Goal: Task Accomplishment & Management: Manage account settings

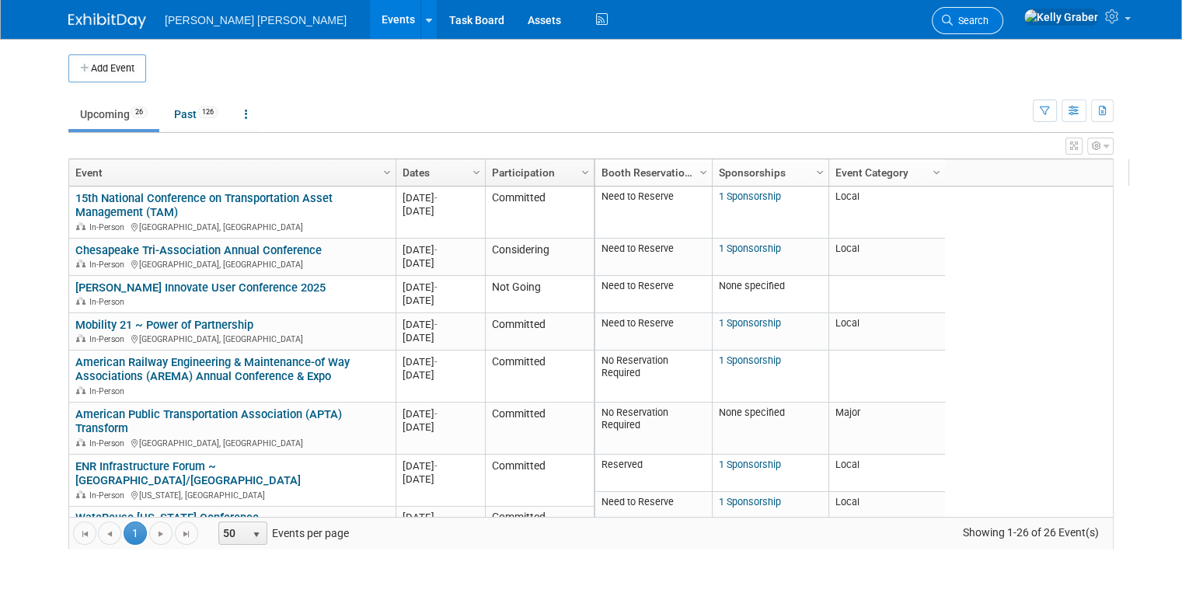
click at [1003, 30] on link "Search" at bounding box center [968, 20] width 72 height 27
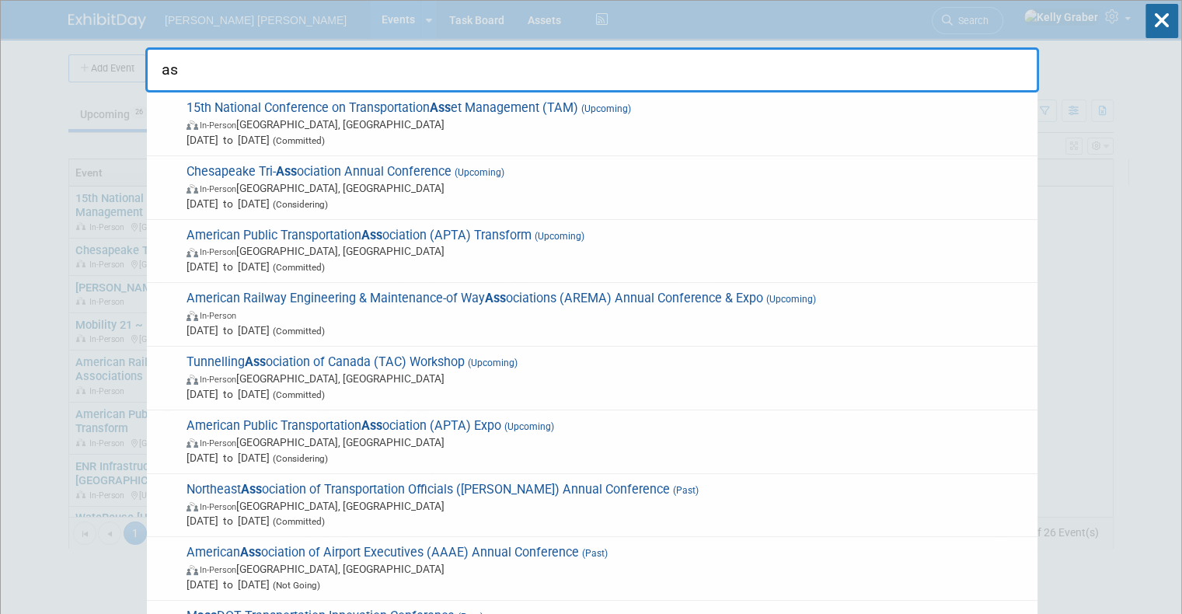
type input "a"
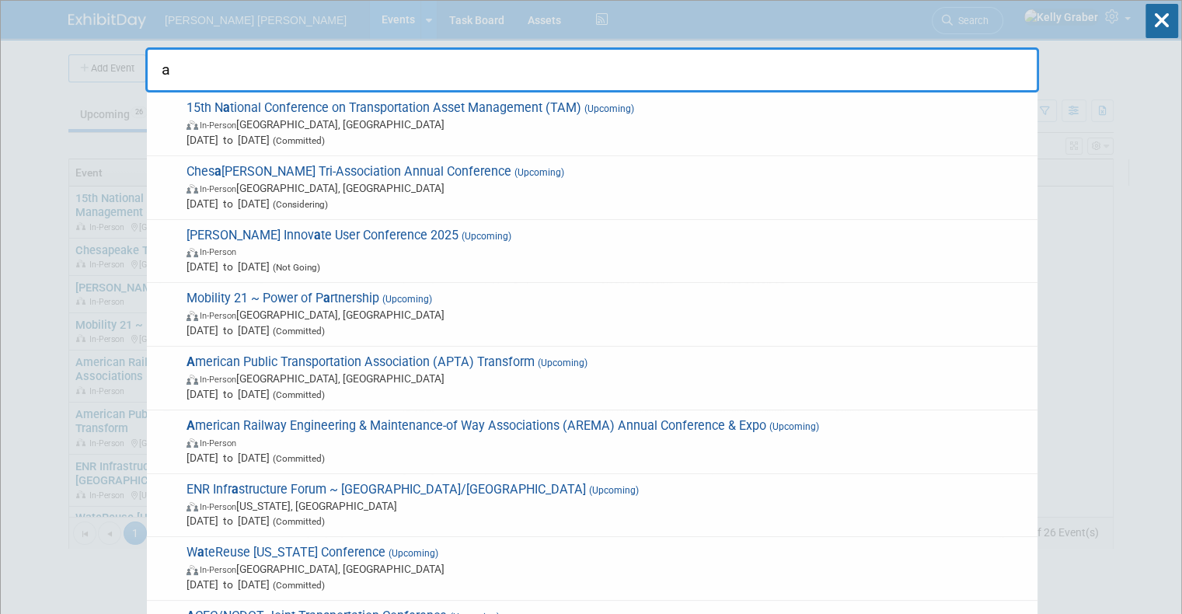
type input "a"
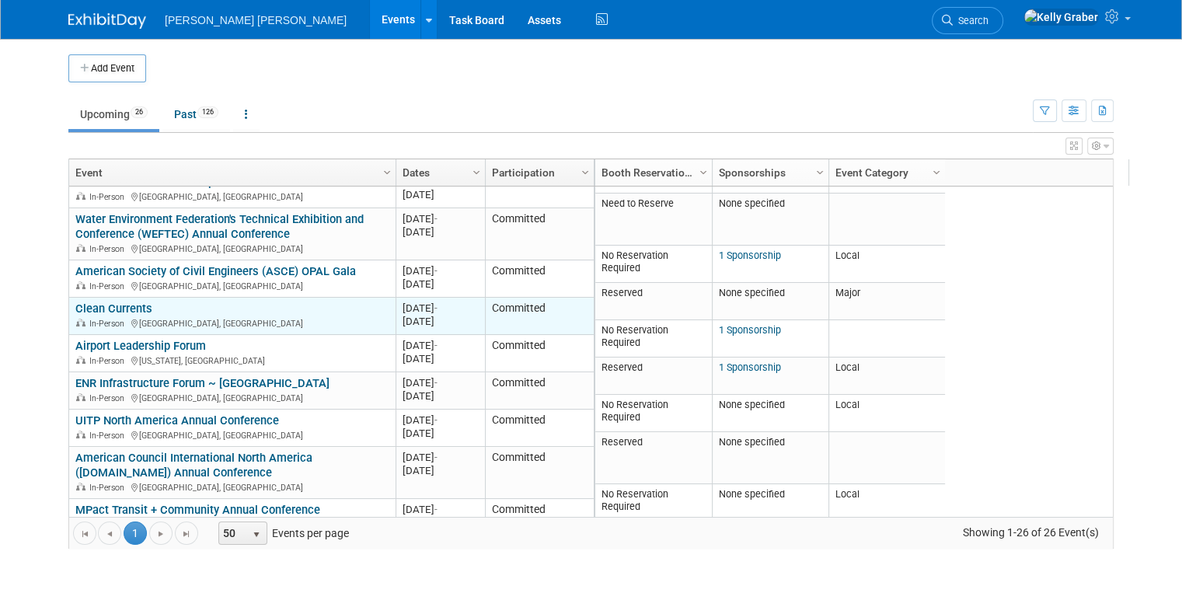
scroll to position [280, 0]
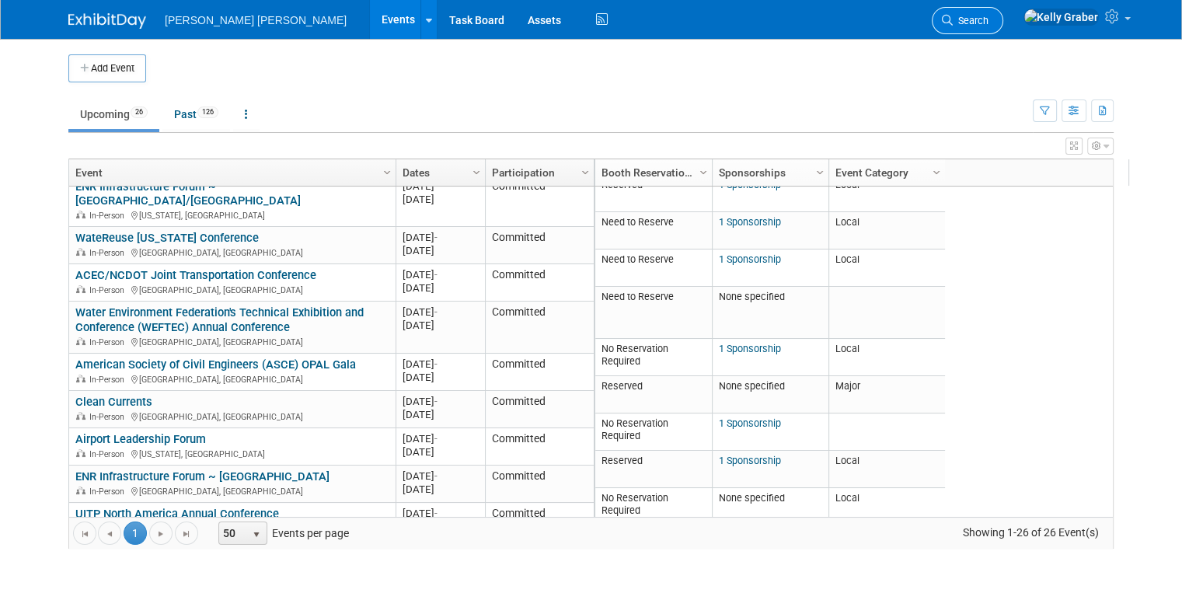
click at [1003, 10] on link "Search" at bounding box center [968, 20] width 72 height 27
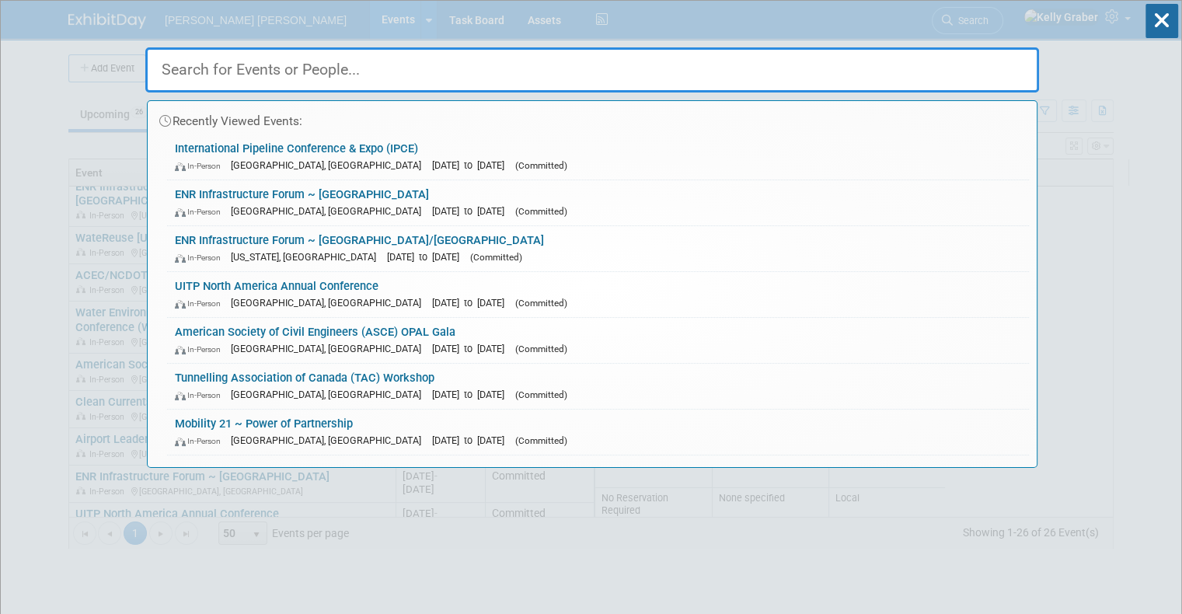
type input "h"
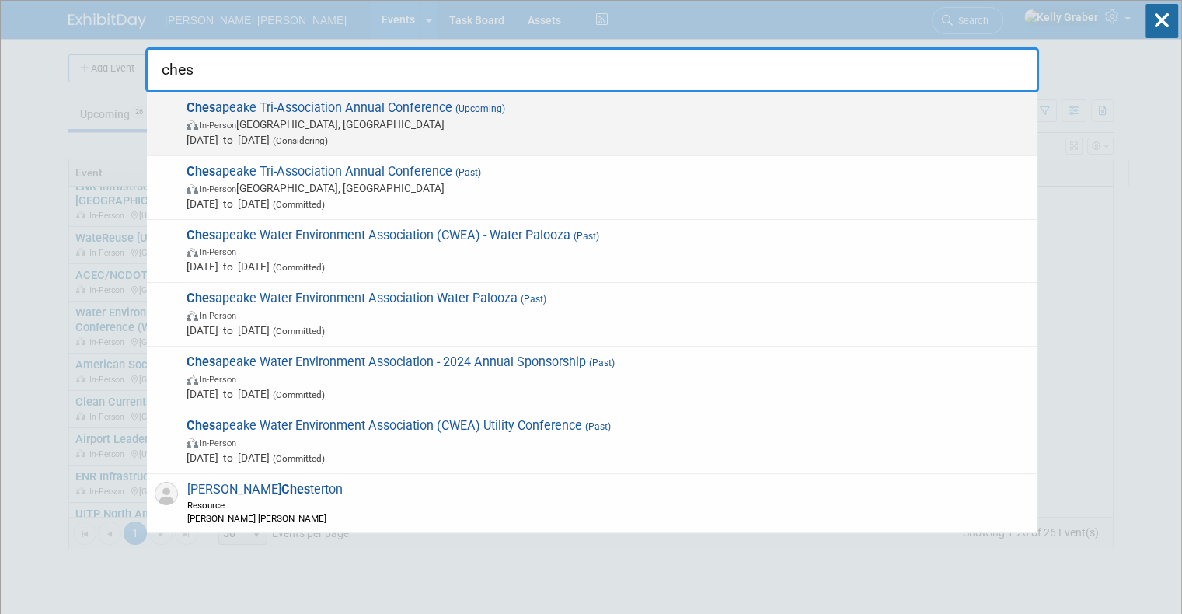
type input "ches"
click at [348, 115] on span "Ches apeake Tri-Association Annual Conference (Upcoming) In-Person [GEOGRAPHIC_…" at bounding box center [606, 123] width 848 height 47
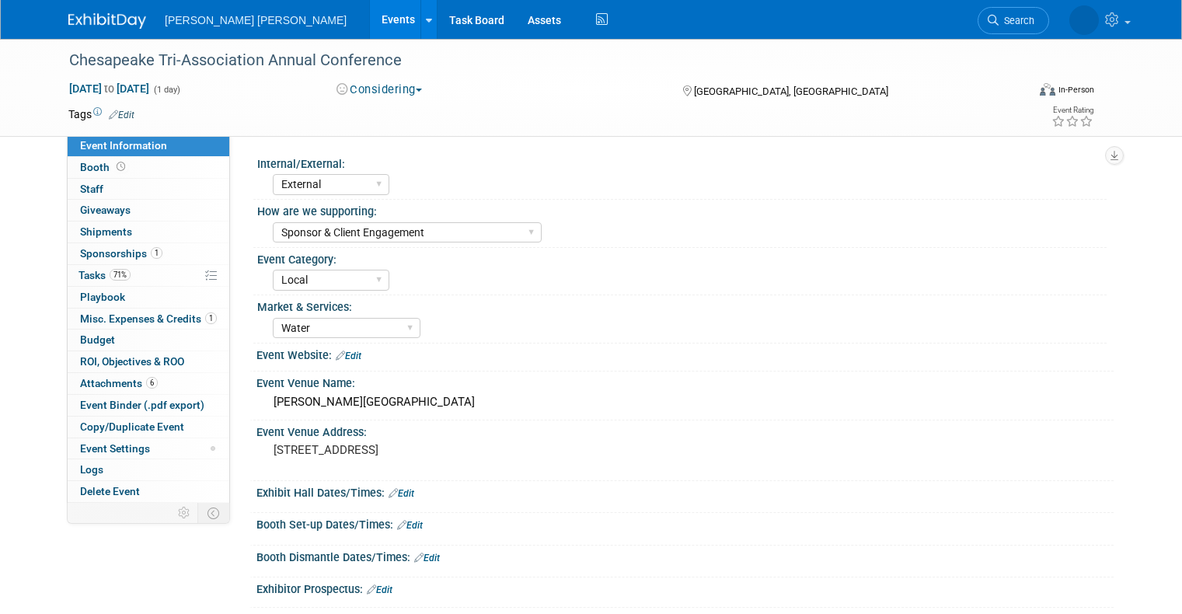
select select "External"
select select "Sponsor & Client Engagement"
select select "Local"
select select "Water"
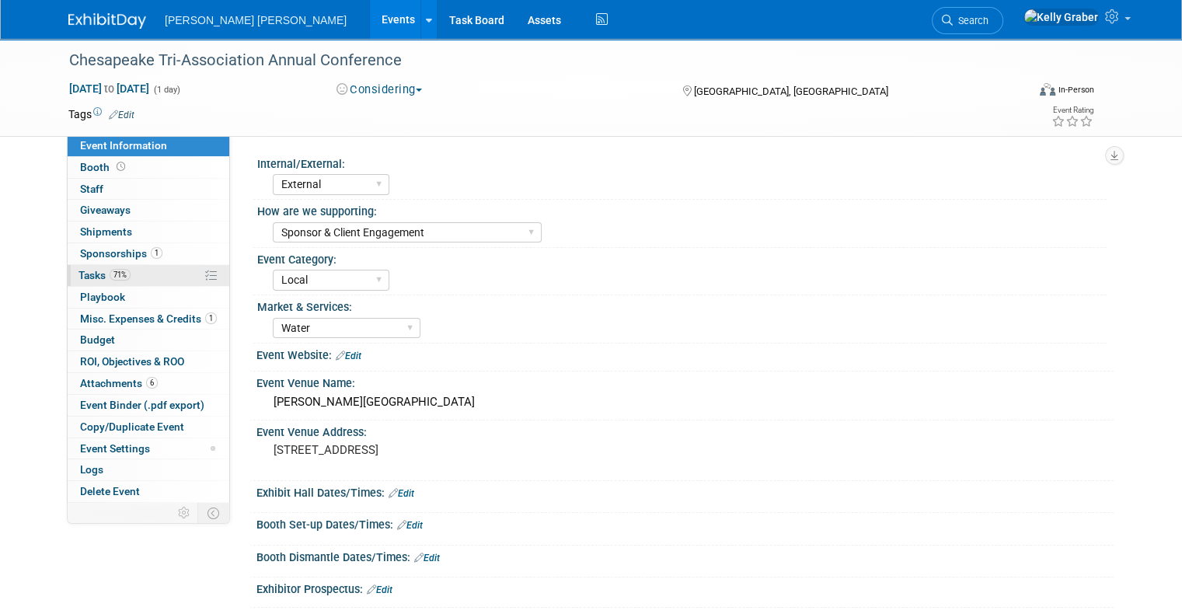
click at [78, 277] on span "Tasks 71%" at bounding box center [104, 275] width 52 height 12
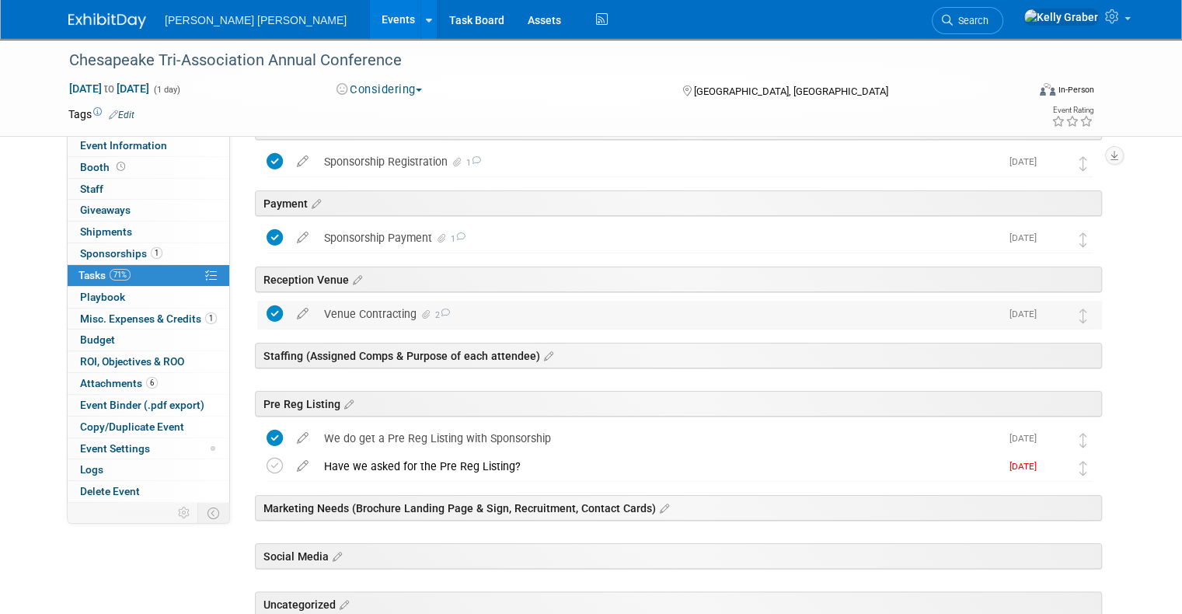
scroll to position [155, 0]
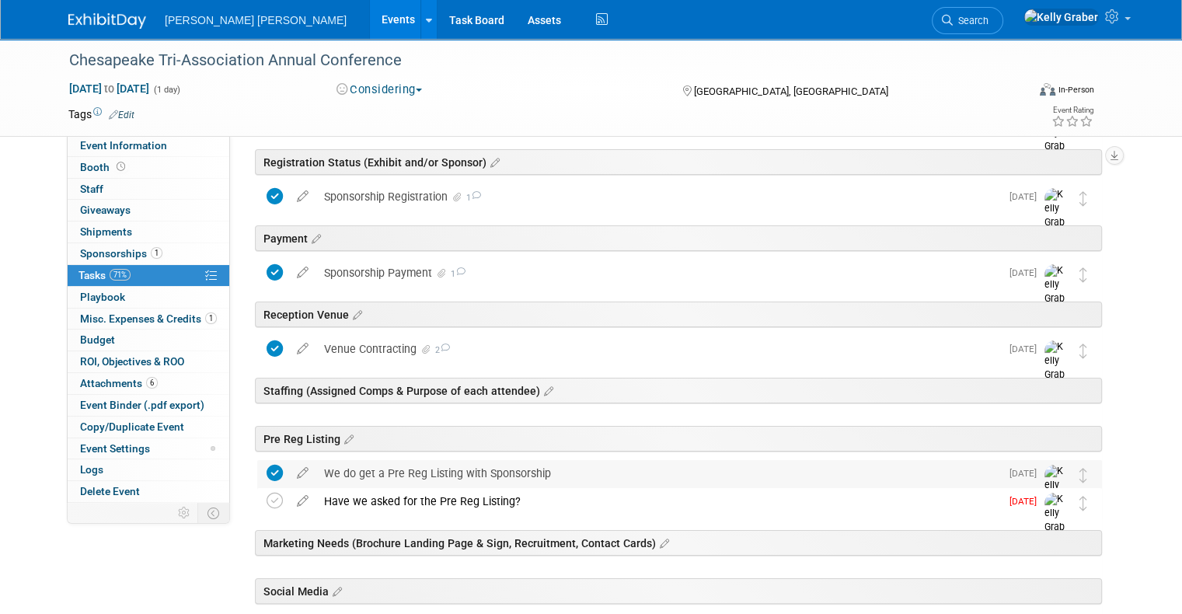
click at [361, 474] on div "We do get a Pre Reg Listing with Sponsorship" at bounding box center [658, 473] width 684 height 26
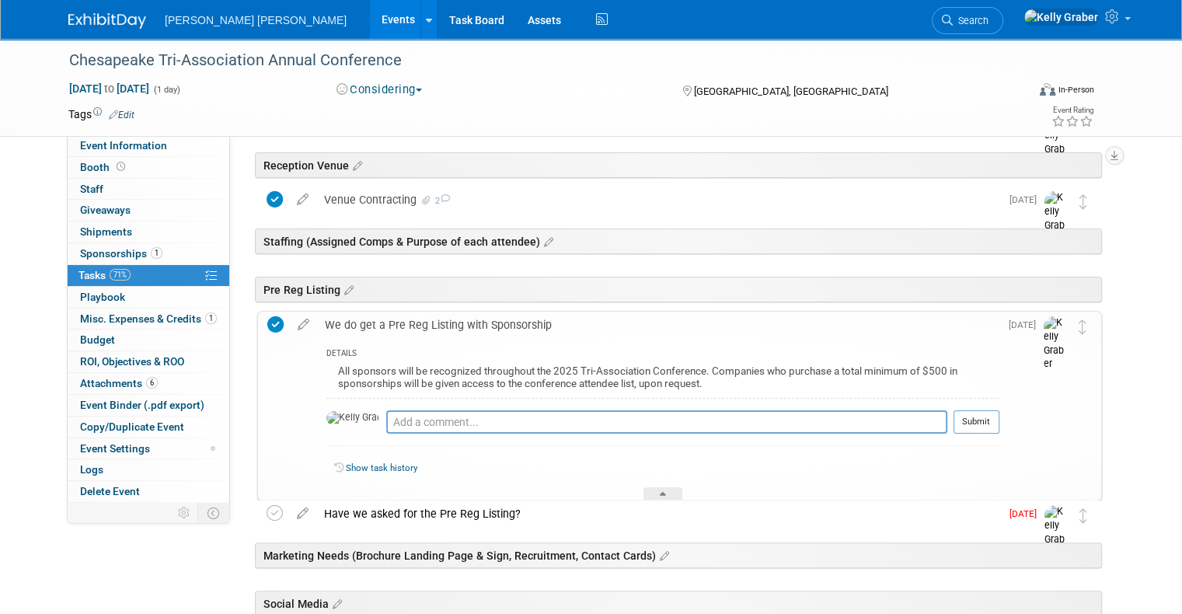
scroll to position [311, 0]
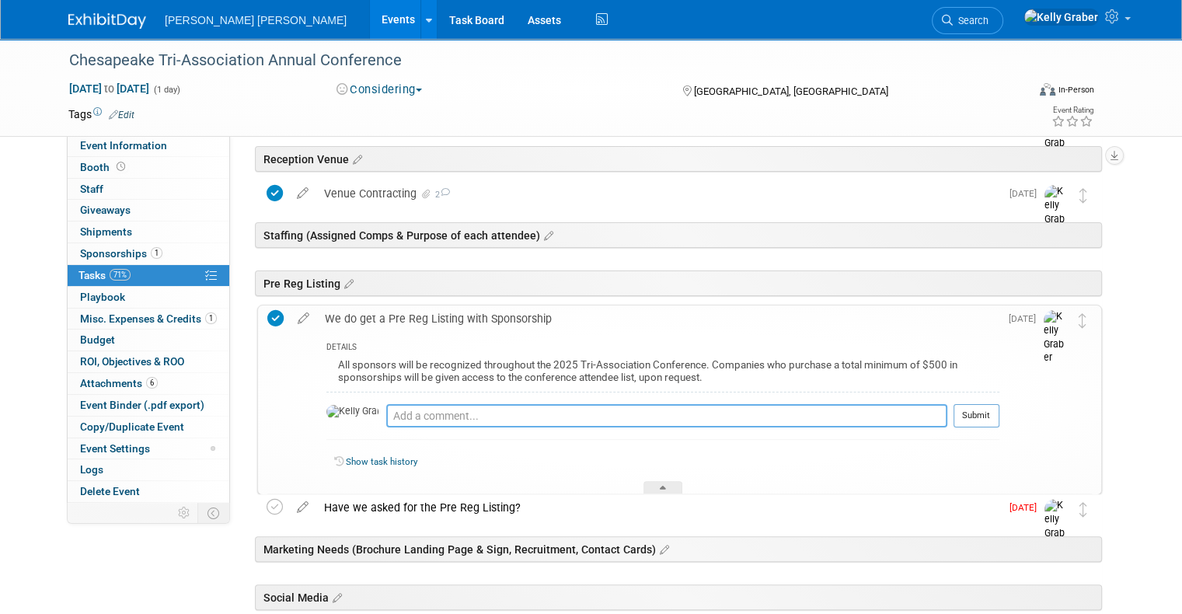
click at [408, 408] on textarea at bounding box center [666, 415] width 561 height 23
click at [656, 482] on div at bounding box center [663, 487] width 39 height 13
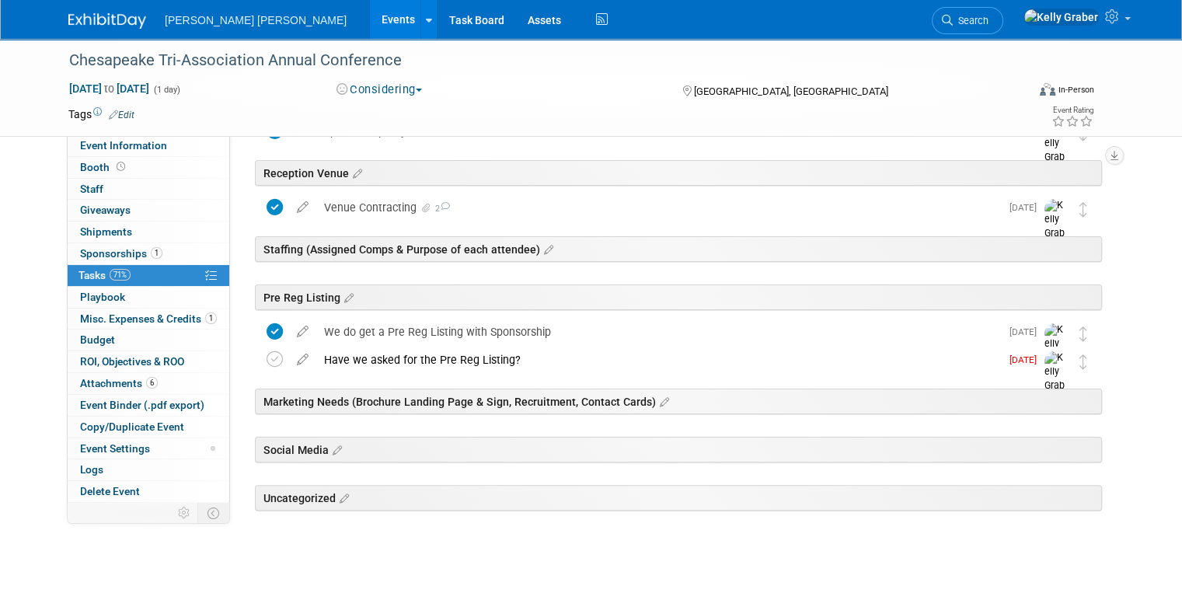
scroll to position [295, 0]
click at [383, 357] on div "Have we asked for the Pre Reg Listing?" at bounding box center [658, 361] width 684 height 26
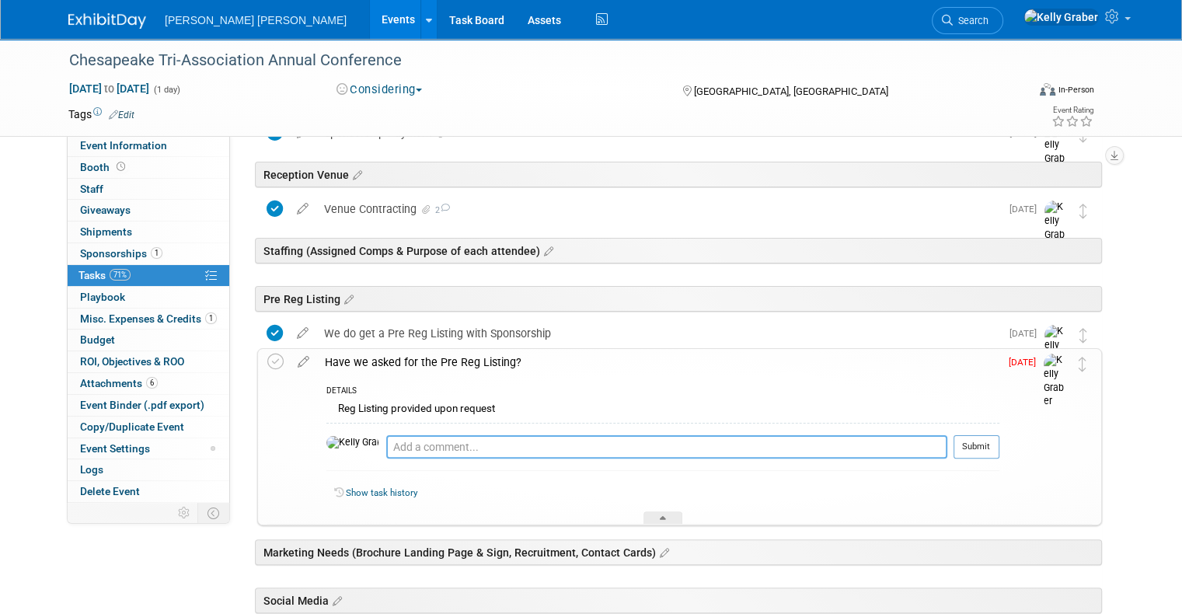
click at [417, 441] on textarea at bounding box center [666, 446] width 561 height 23
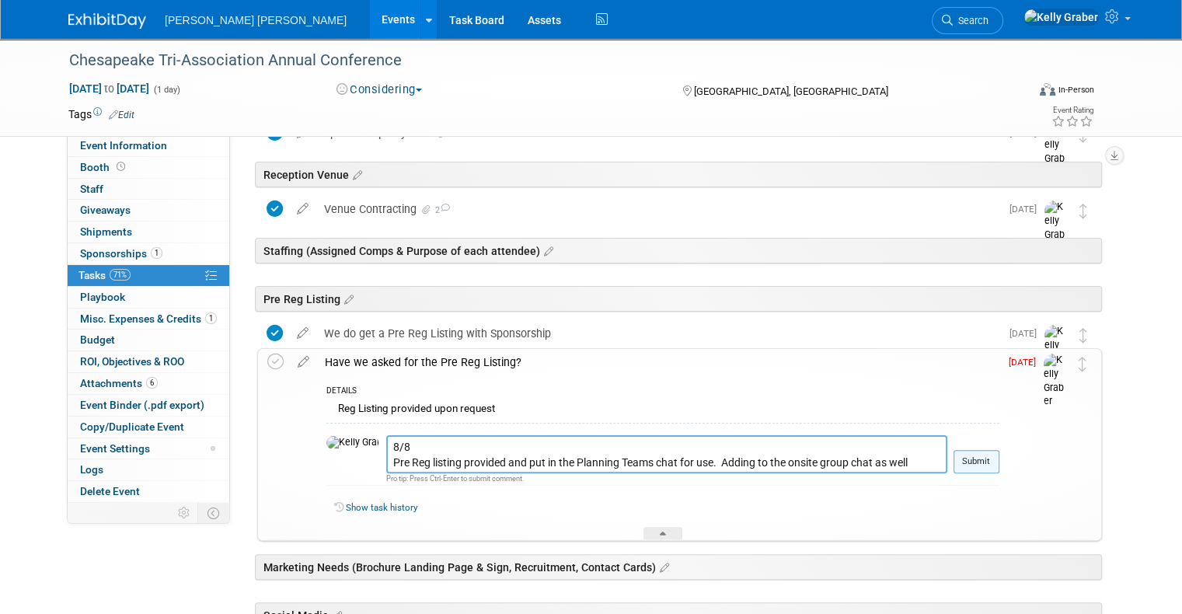
type textarea "8/8 Pre Reg listing provided and put in the Planning Teams chat for use. Adding…"
click at [992, 455] on button "Submit" at bounding box center [977, 461] width 46 height 23
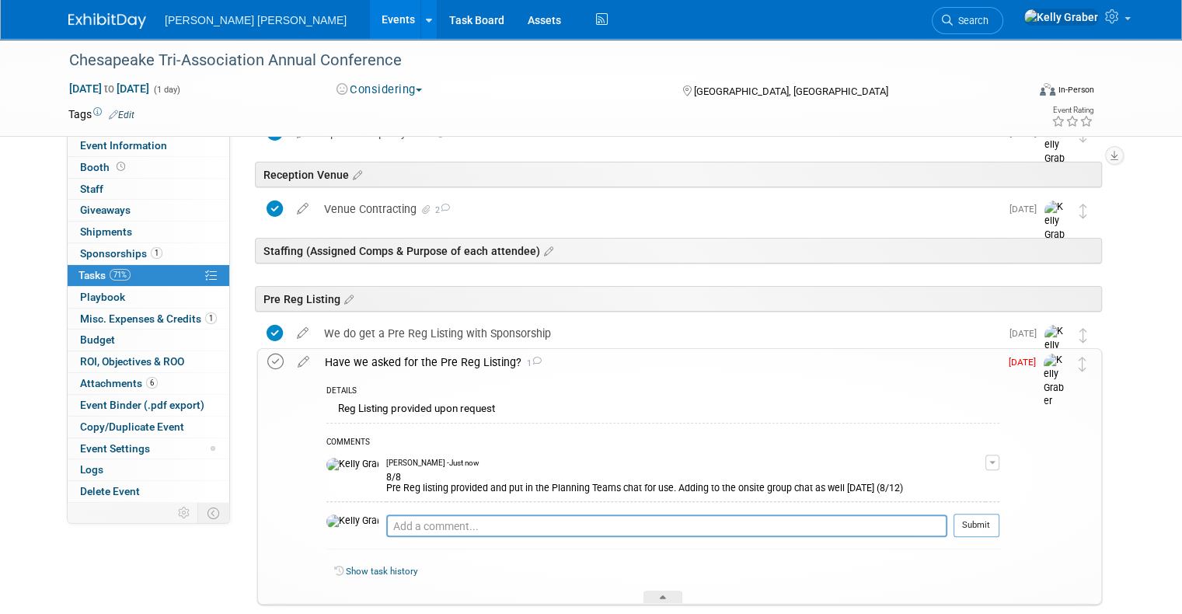
click at [267, 362] on icon at bounding box center [275, 362] width 16 height 16
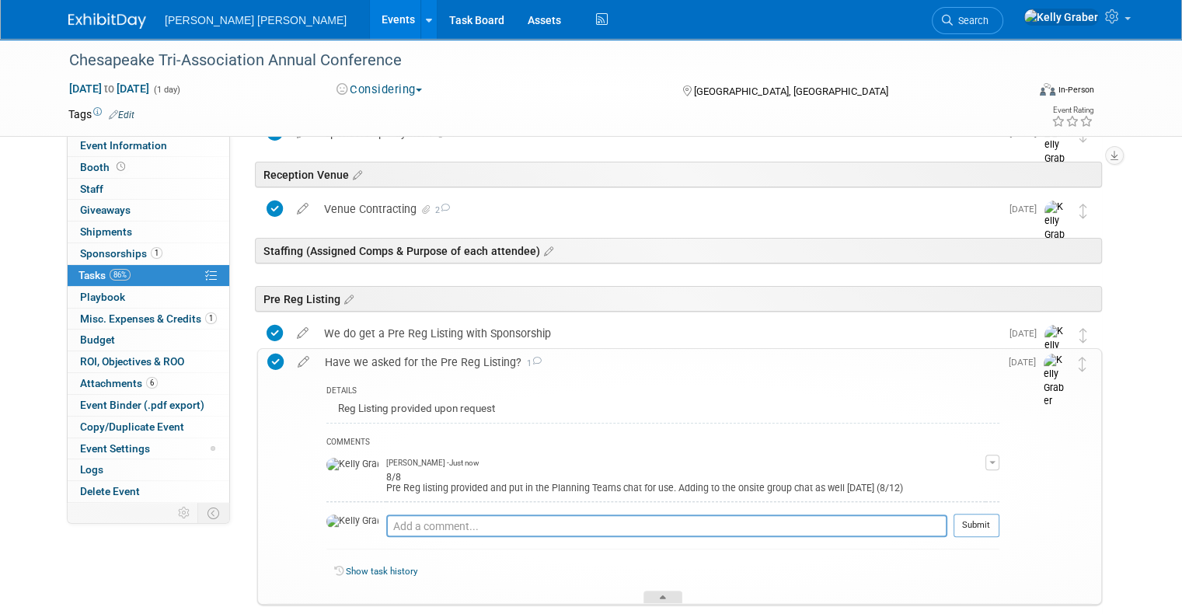
click at [657, 595] on div at bounding box center [663, 597] width 39 height 13
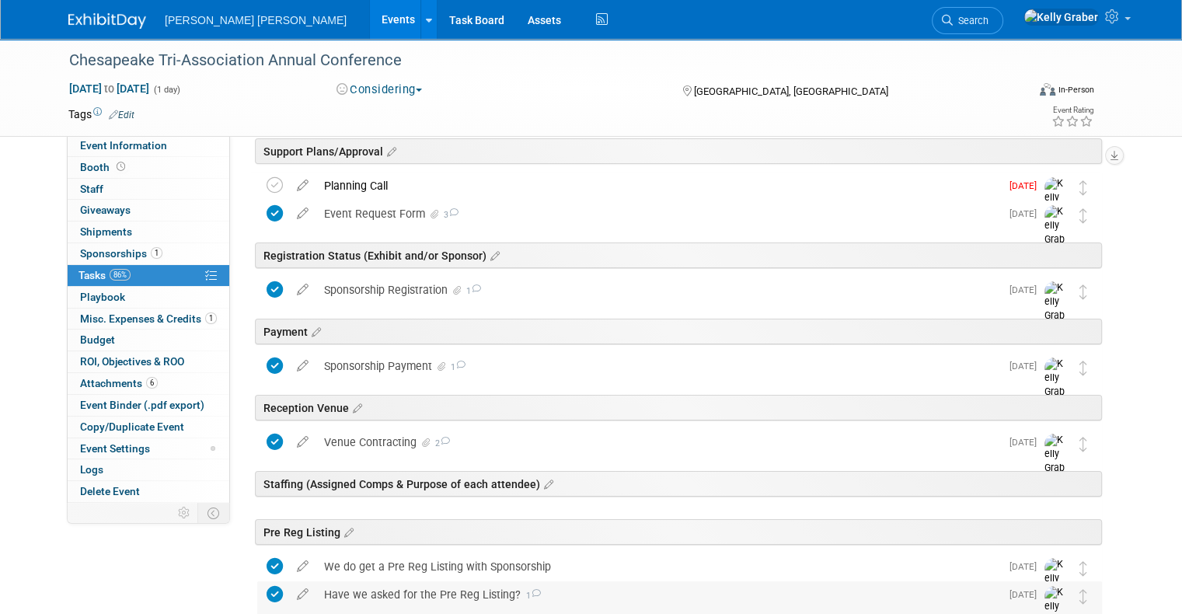
scroll to position [0, 0]
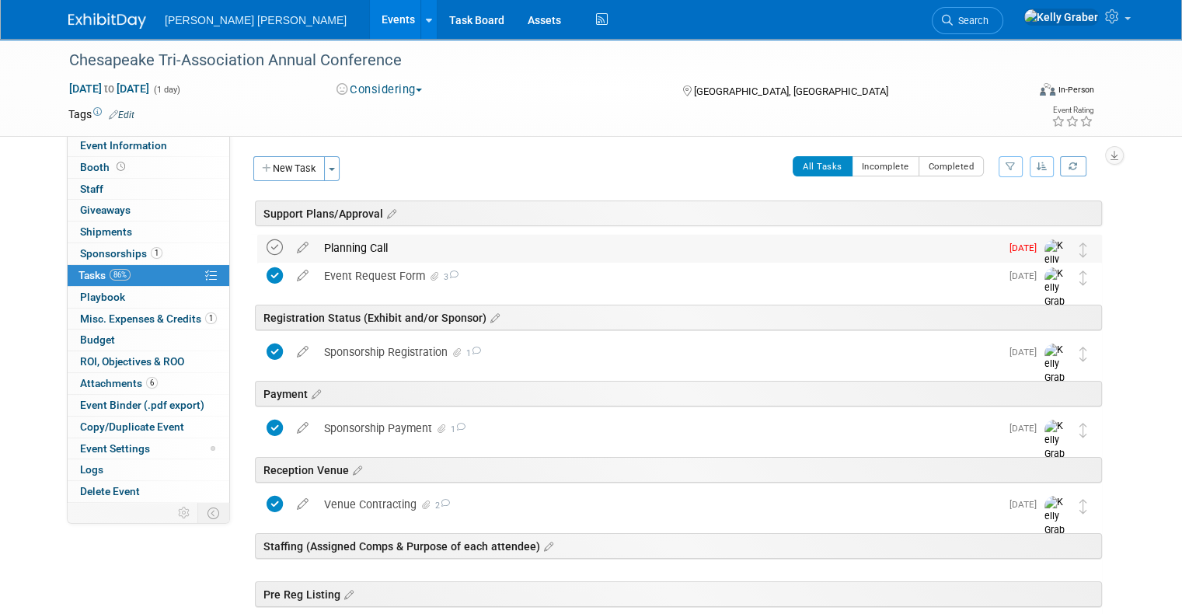
click at [267, 246] on icon at bounding box center [275, 247] width 16 height 16
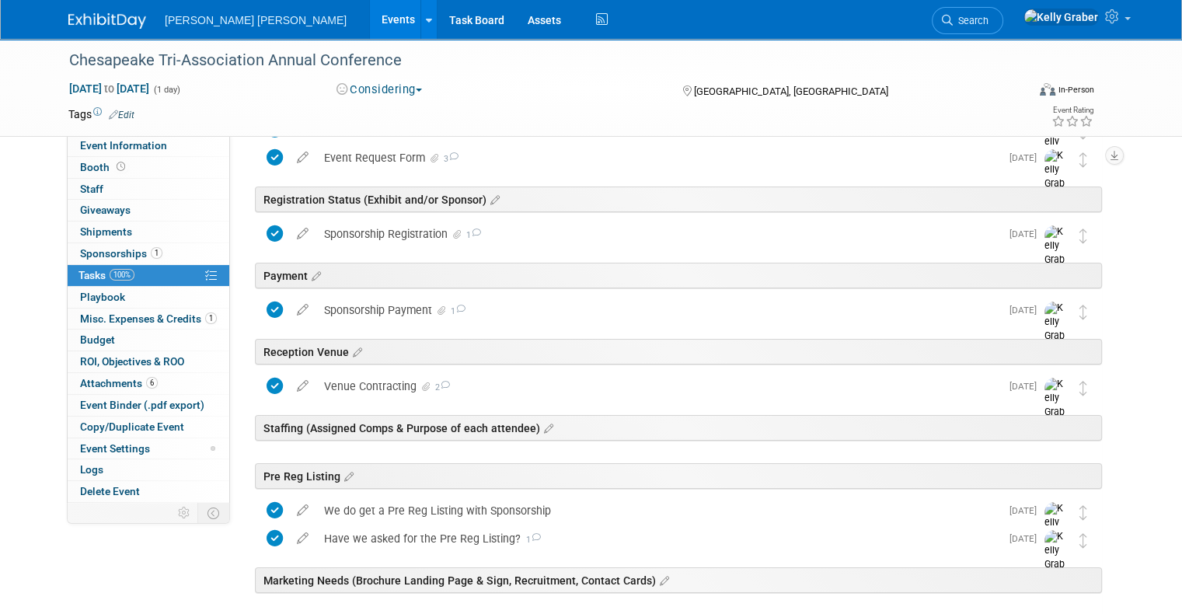
scroll to position [155, 0]
